Goal: Task Accomplishment & Management: Manage account settings

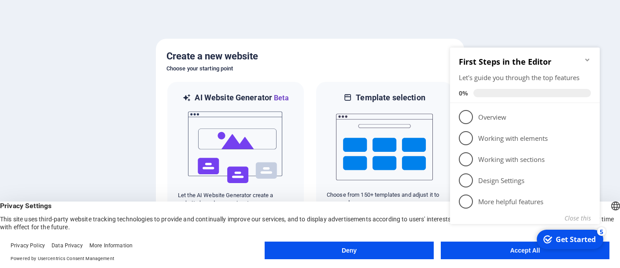
click at [496, 252] on div "checkmark Get Started 5 First Steps in the Editor Let's guide you through the t…" at bounding box center [527, 146] width 160 height 214
click at [521, 251] on div "checkmark Get Started 5 First Steps in the Editor Let's guide you through the t…" at bounding box center [527, 146] width 160 height 214
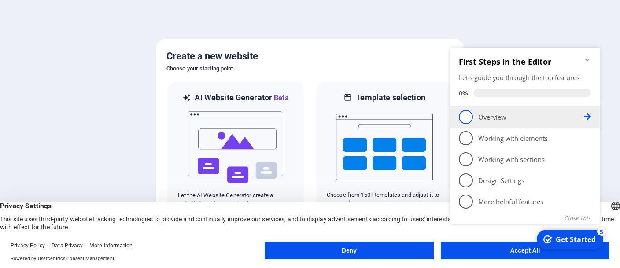
click at [494, 119] on p "Overview - incomplete" at bounding box center [531, 117] width 106 height 9
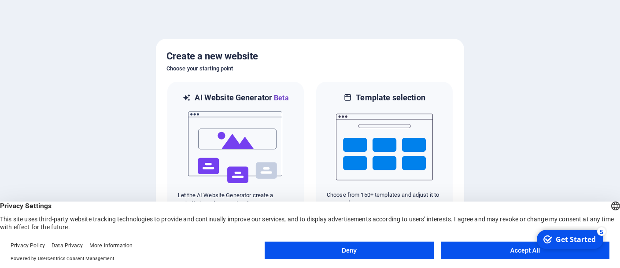
click at [500, 251] on button "Accept All" at bounding box center [525, 251] width 169 height 18
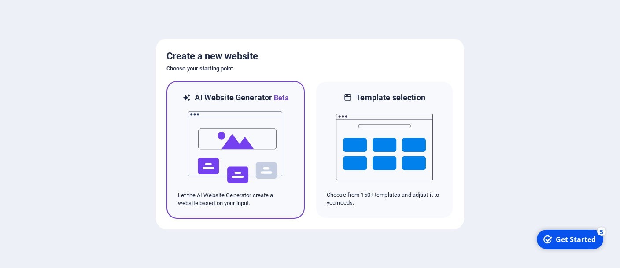
click at [242, 157] on img at bounding box center [235, 148] width 97 height 88
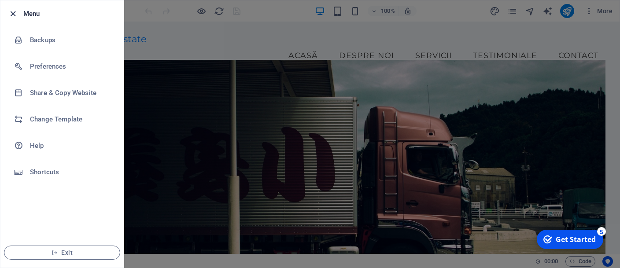
click at [12, 13] on icon "button" at bounding box center [13, 14] width 10 height 10
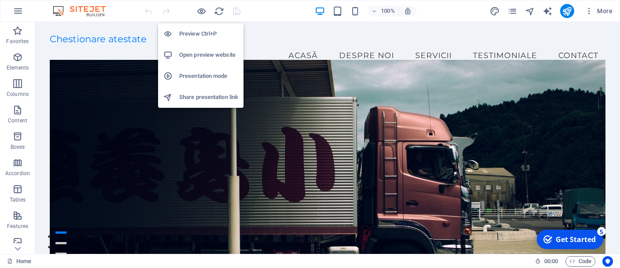
click at [191, 35] on h6 "Preview Ctrl+P" at bounding box center [208, 34] width 59 height 11
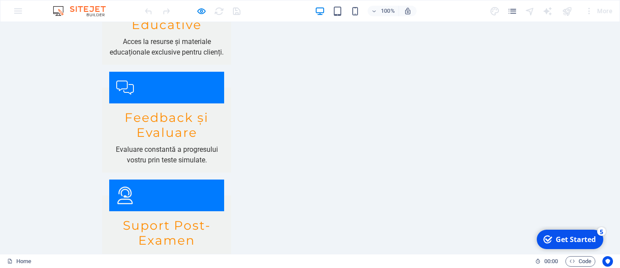
scroll to position [1311, 0]
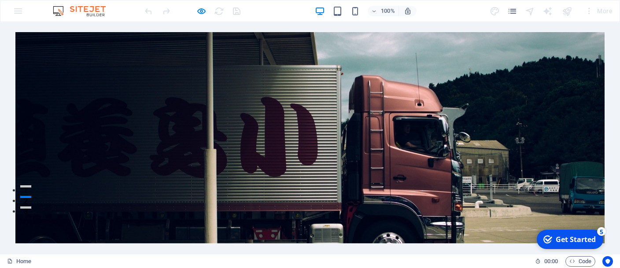
scroll to position [0, 0]
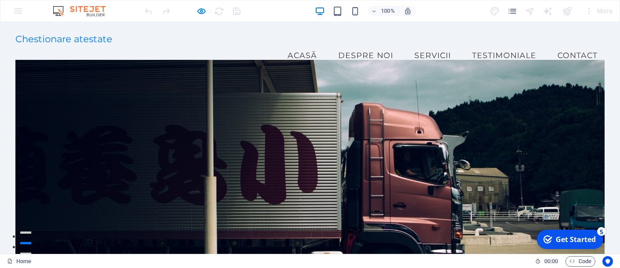
click at [449, 48] on link "Servicii" at bounding box center [433, 56] width 51 height 22
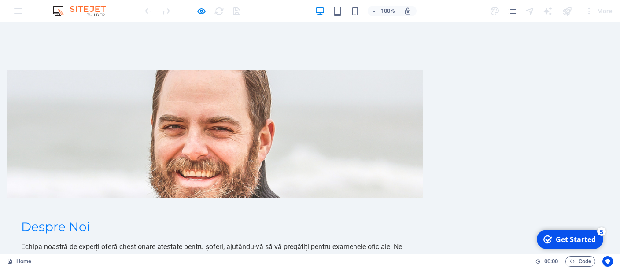
scroll to position [473, 0]
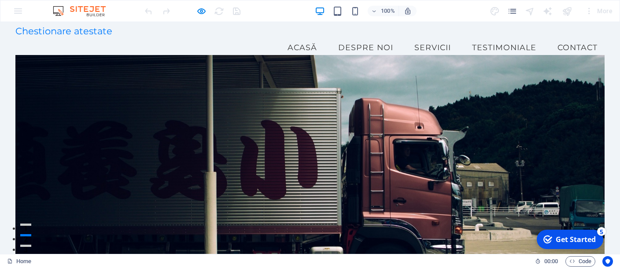
click at [519, 40] on link "Testimoniale" at bounding box center [504, 48] width 78 height 22
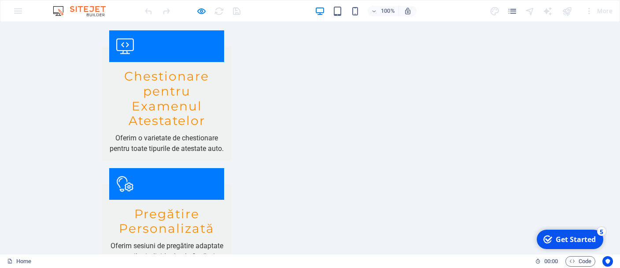
scroll to position [838, 0]
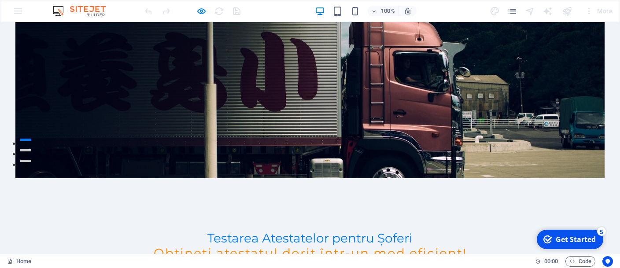
scroll to position [0, 0]
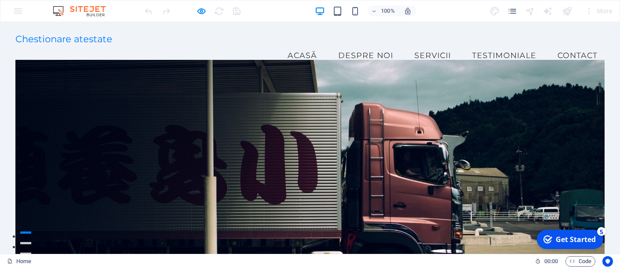
click at [565, 45] on link "Contact" at bounding box center [578, 56] width 54 height 22
click at [509, 9] on icon "pages" at bounding box center [513, 11] width 10 height 10
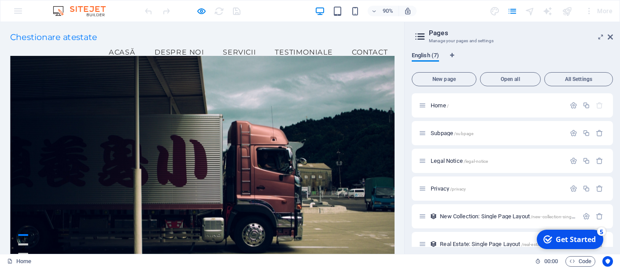
click at [423, 54] on span "English (7)" at bounding box center [425, 56] width 27 height 12
click at [610, 38] on icon at bounding box center [610, 36] width 5 height 7
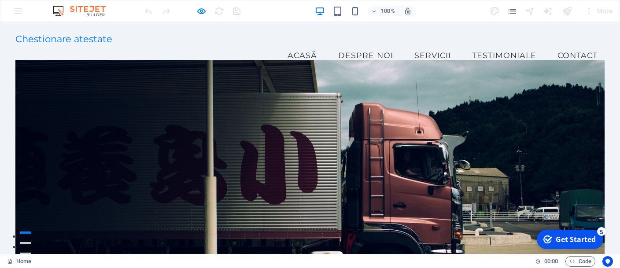
click at [0, 0] on img at bounding box center [0, 0] width 0 height 0
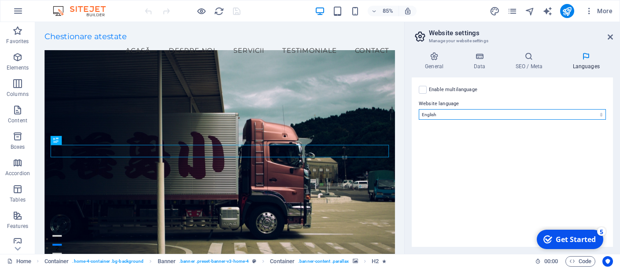
click at [419, 109] on select "Abkhazian Afar Afrikaans Akan Albanian Amharic Arabic Aragonese Armenian Assame…" at bounding box center [512, 114] width 187 height 11
select select "131"
click option "Romanian" at bounding box center [0, 0] width 0 height 0
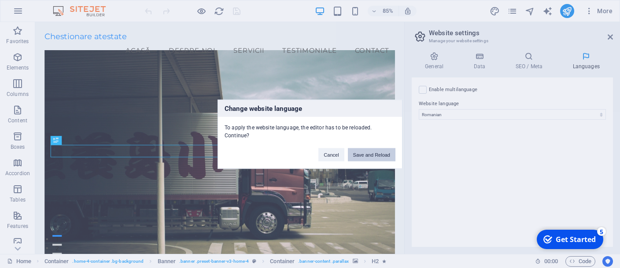
drag, startPoint x: 365, startPoint y: 150, endPoint x: 330, endPoint y: 129, distance: 41.3
click at [365, 150] on button "Save and Reload" at bounding box center [372, 154] width 48 height 13
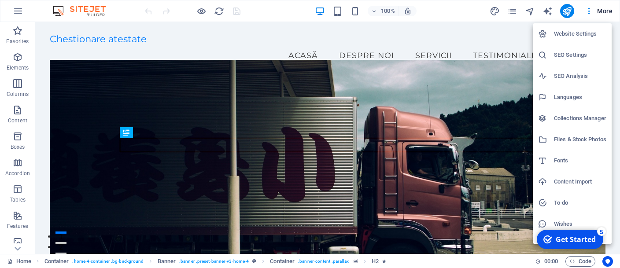
scroll to position [12, 0]
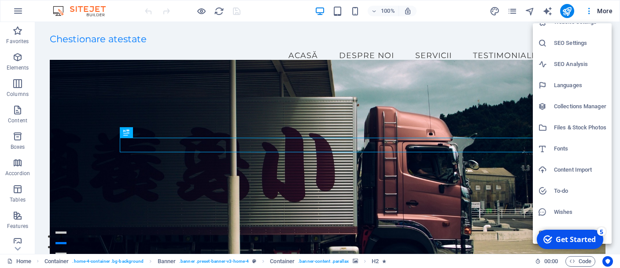
drag, startPoint x: 577, startPoint y: 240, endPoint x: 471, endPoint y: 217, distance: 108.5
click at [532, 226] on html "checkmark Get Started 5 First Steps in the Editor Let's guide you through the t…" at bounding box center [569, 239] width 75 height 26
click at [588, 239] on div "Get Started" at bounding box center [576, 240] width 40 height 10
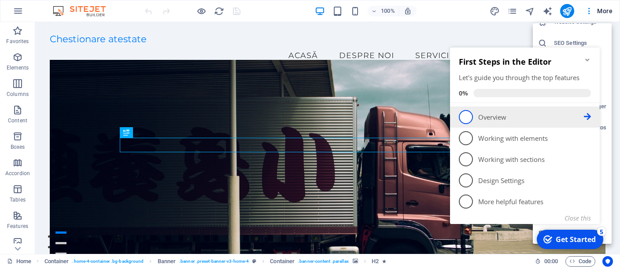
click at [484, 116] on p "Overview - incomplete" at bounding box center [531, 117] width 106 height 9
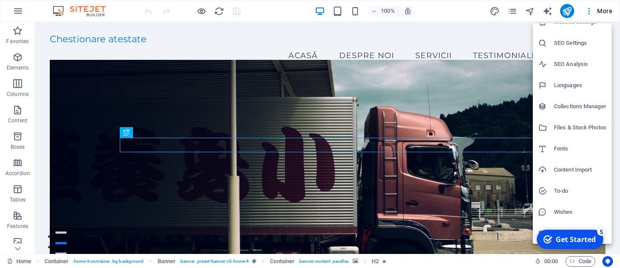
scroll to position [0, 0]
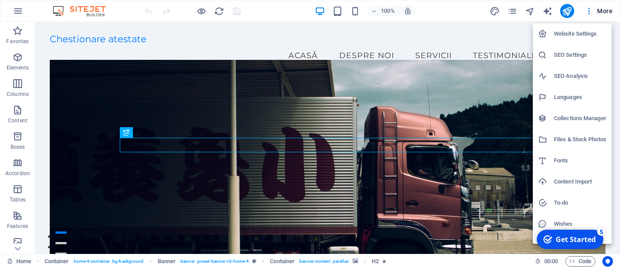
click at [579, 34] on h6 "Website Settings" at bounding box center [580, 34] width 52 height 11
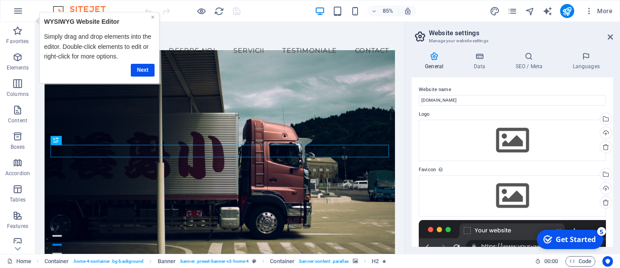
click at [154, 17] on link "×" at bounding box center [153, 16] width 4 height 7
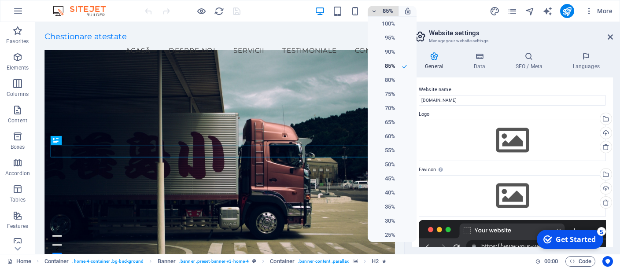
click at [378, 11] on div at bounding box center [310, 134] width 620 height 268
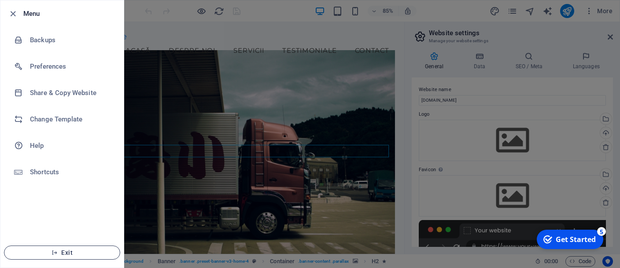
click at [66, 254] on span "Exit" at bounding box center [61, 252] width 101 height 7
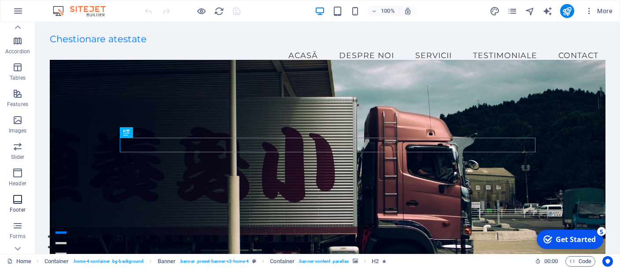
scroll to position [163, 0]
click at [17, 186] on icon "button" at bounding box center [17, 185] width 11 height 11
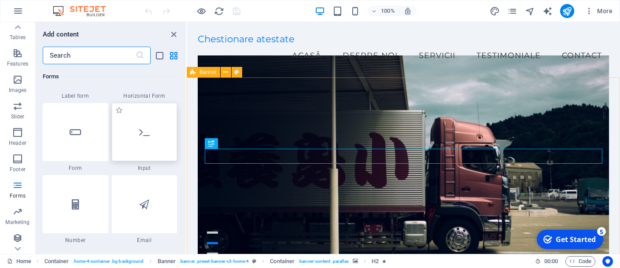
scroll to position [6473, 0]
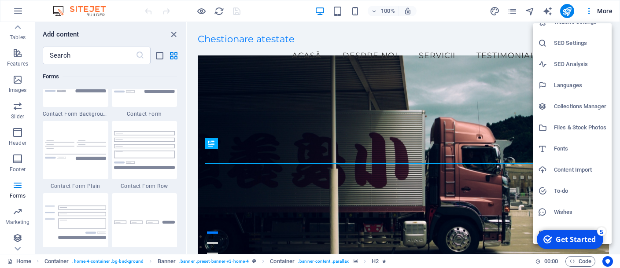
scroll to position [0, 0]
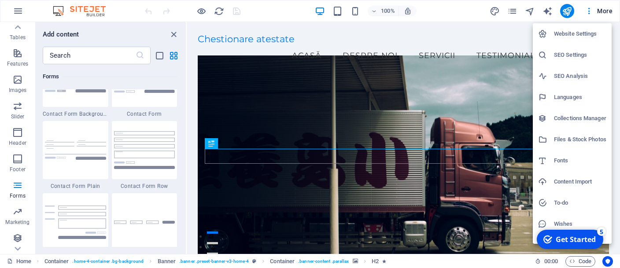
click at [552, 11] on div at bounding box center [310, 134] width 620 height 268
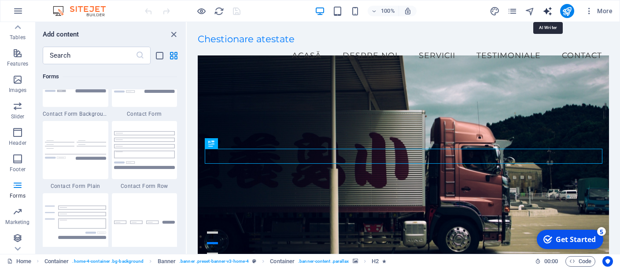
click at [0, 0] on icon "text_generator" at bounding box center [0, 0] width 0 height 0
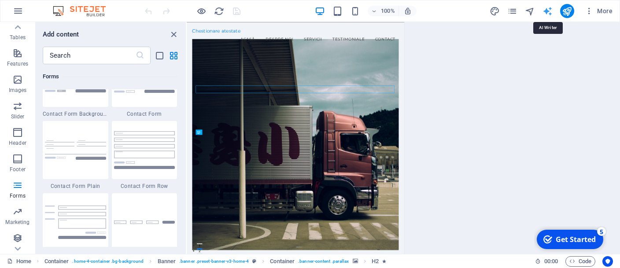
select select "English"
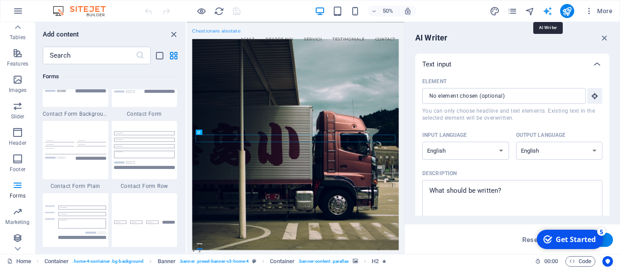
click at [0, 0] on icon "text_generator" at bounding box center [0, 0] width 0 height 0
click at [513, 11] on icon "pages" at bounding box center [513, 11] width 10 height 10
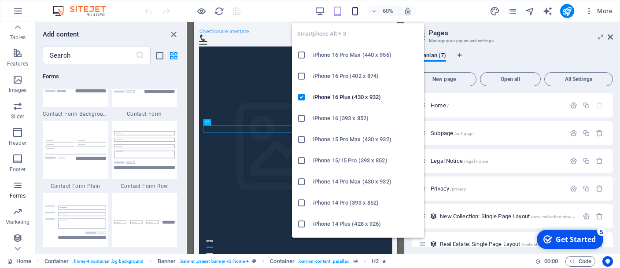
click at [0, 0] on icon "button" at bounding box center [0, 0] width 0 height 0
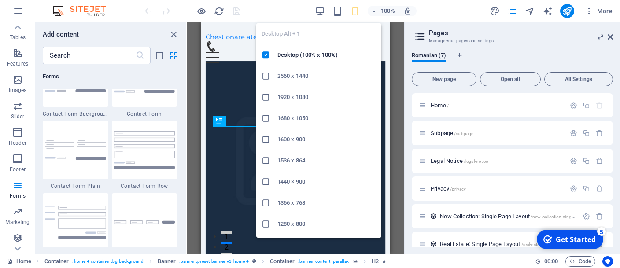
click at [308, 9] on div "100% More" at bounding box center [379, 11] width 473 height 14
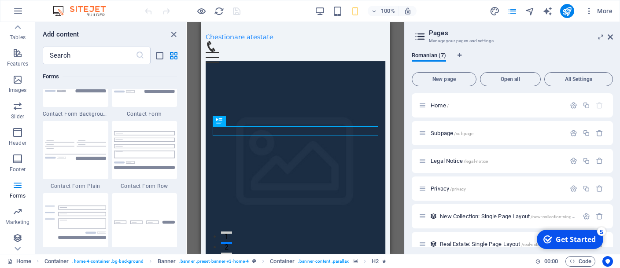
scroll to position [6270, 0]
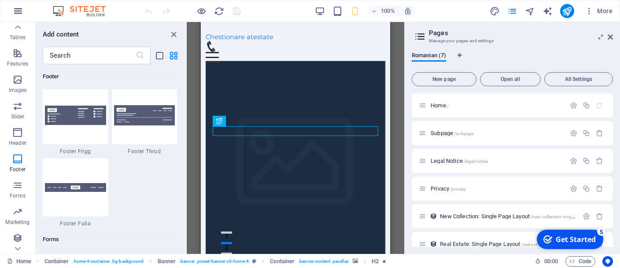
click at [20, 5] on button "button" at bounding box center [17, 10] width 21 height 21
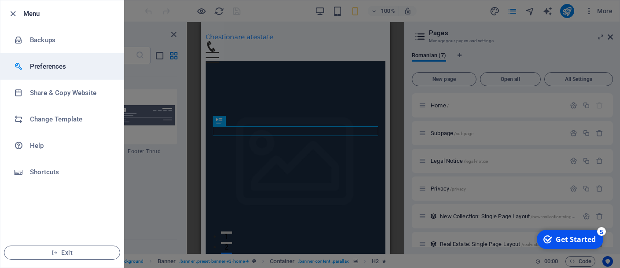
click at [48, 65] on h6 "Preferences" at bounding box center [71, 66] width 82 height 11
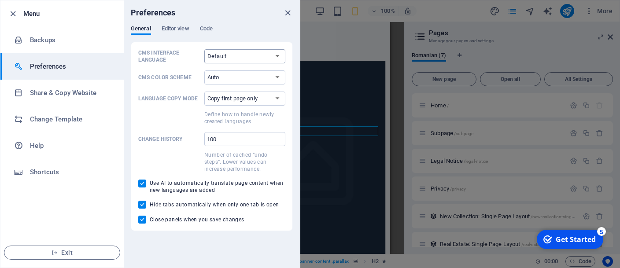
click at [204, 49] on select "Default Deutsch English Español Français Magyar Italiano Nederlands Polski Port…" at bounding box center [244, 56] width 81 height 14
click at [224, 55] on select "Default Deutsch English Español Français Magyar Italiano Nederlands Polski Port…" at bounding box center [244, 56] width 81 height 14
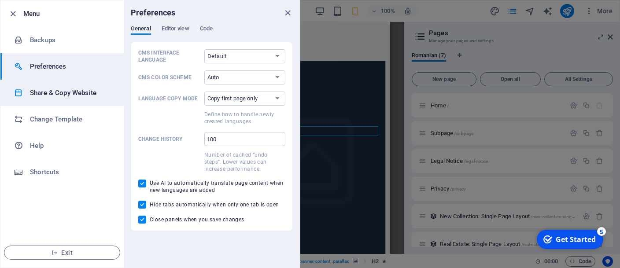
click at [54, 97] on h6 "Share & Copy Website" at bounding box center [71, 93] width 82 height 11
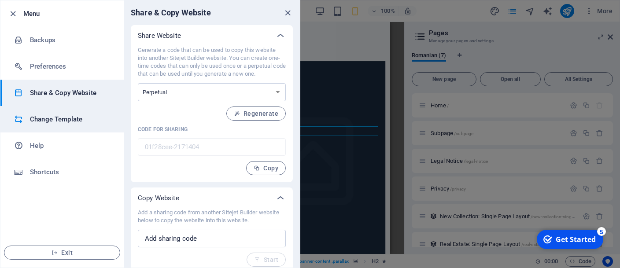
click at [52, 118] on h6 "Change Template" at bounding box center [71, 119] width 82 height 11
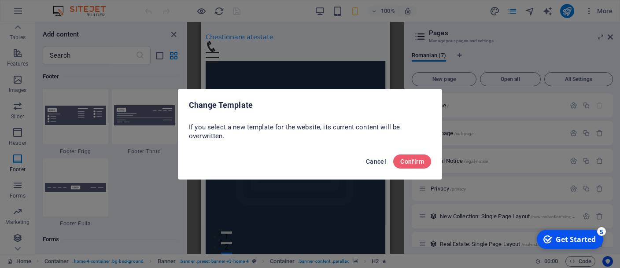
click at [378, 163] on span "Cancel" at bounding box center [376, 161] width 20 height 7
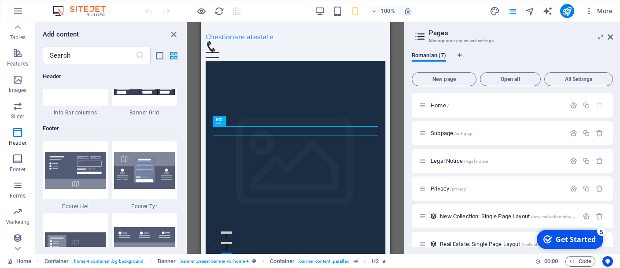
scroll to position [0, 0]
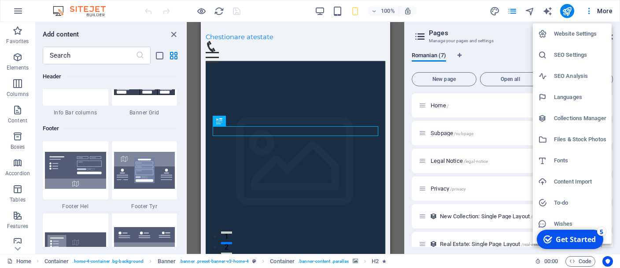
scroll to position [12, 0]
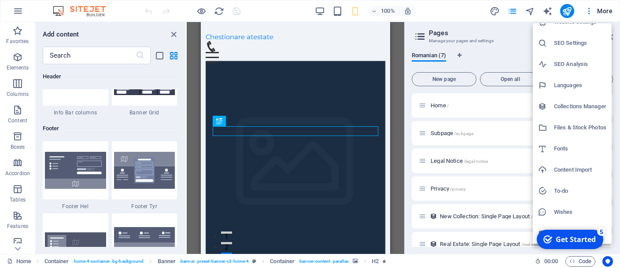
click at [601, 233] on div "5" at bounding box center [601, 231] width 9 height 9
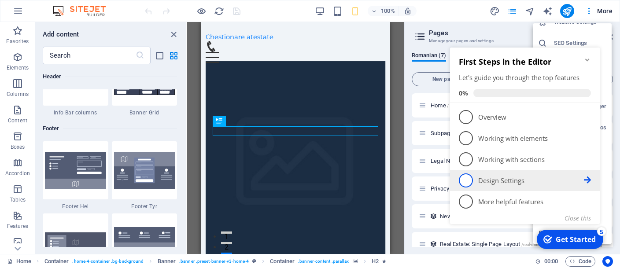
click at [505, 184] on p "Design Settings - incomplete" at bounding box center [531, 180] width 106 height 9
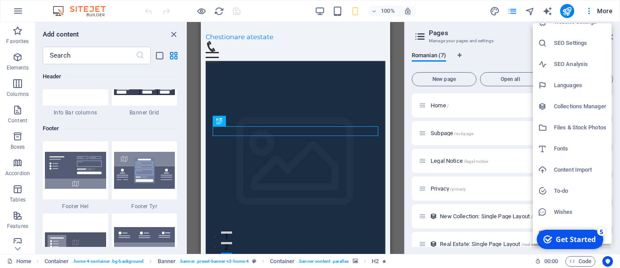
scroll to position [0, 0]
